Goal: Complete application form

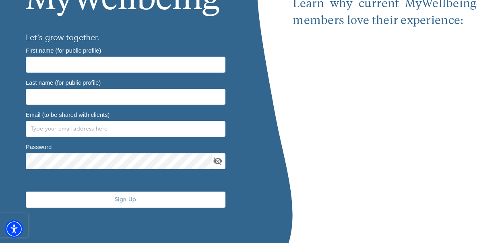
scroll to position [124, 0]
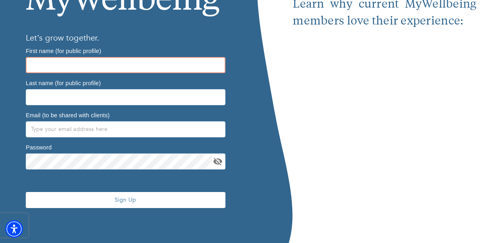
click at [84, 64] on input "text" at bounding box center [126, 65] width 200 height 16
type input "[PERSON_NAME]"
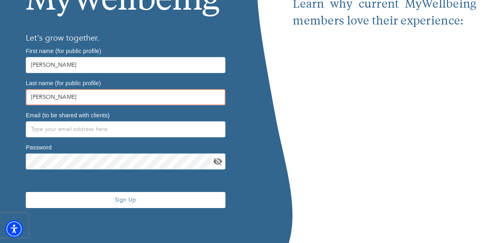
type input "[PERSON_NAME]"
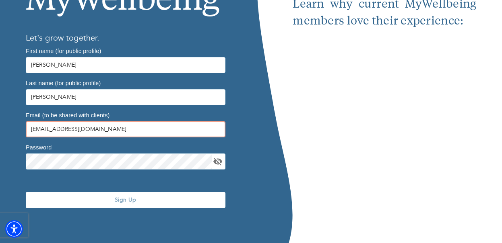
type input "[EMAIL_ADDRESS][DOMAIN_NAME]"
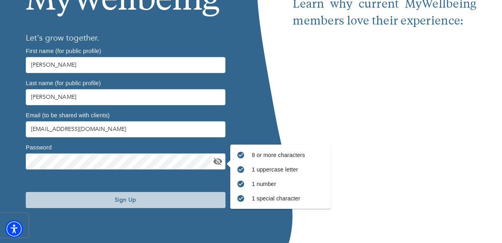
click at [80, 199] on span "Sign Up" at bounding box center [125, 200] width 193 height 8
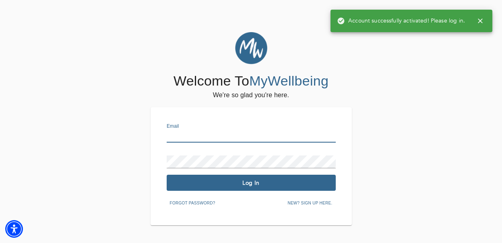
type input "[EMAIL_ADDRESS][DOMAIN_NAME]"
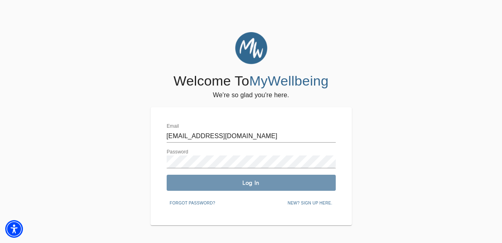
click at [206, 186] on span "Log In" at bounding box center [251, 183] width 163 height 8
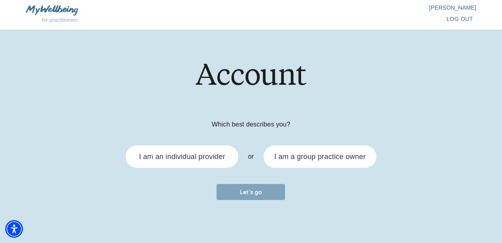
click at [199, 150] on div "I am an individual provider" at bounding box center [181, 156] width 103 height 13
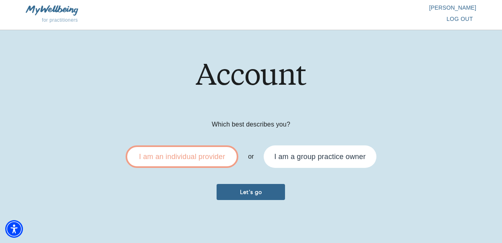
click at [248, 193] on span "Let's go" at bounding box center [251, 193] width 62 height 8
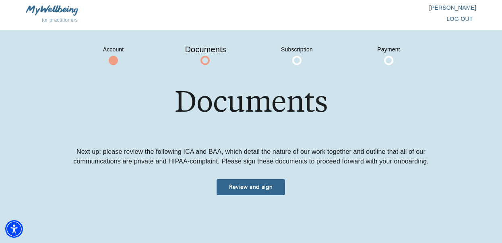
click at [248, 189] on span "Review and sign" at bounding box center [251, 187] width 62 height 8
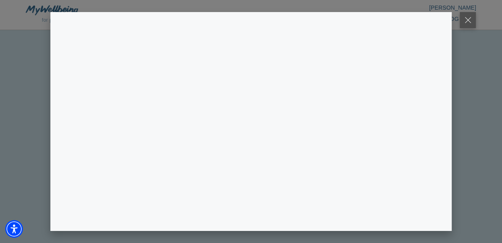
click at [467, 18] on button at bounding box center [467, 20] width 16 height 16
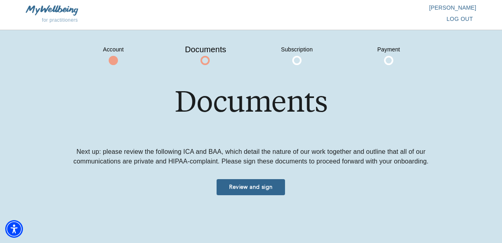
click at [295, 60] on span at bounding box center [296, 60] width 9 height 9
click at [388, 48] on span "Payment" at bounding box center [388, 49] width 40 height 13
